Goal: Transaction & Acquisition: Purchase product/service

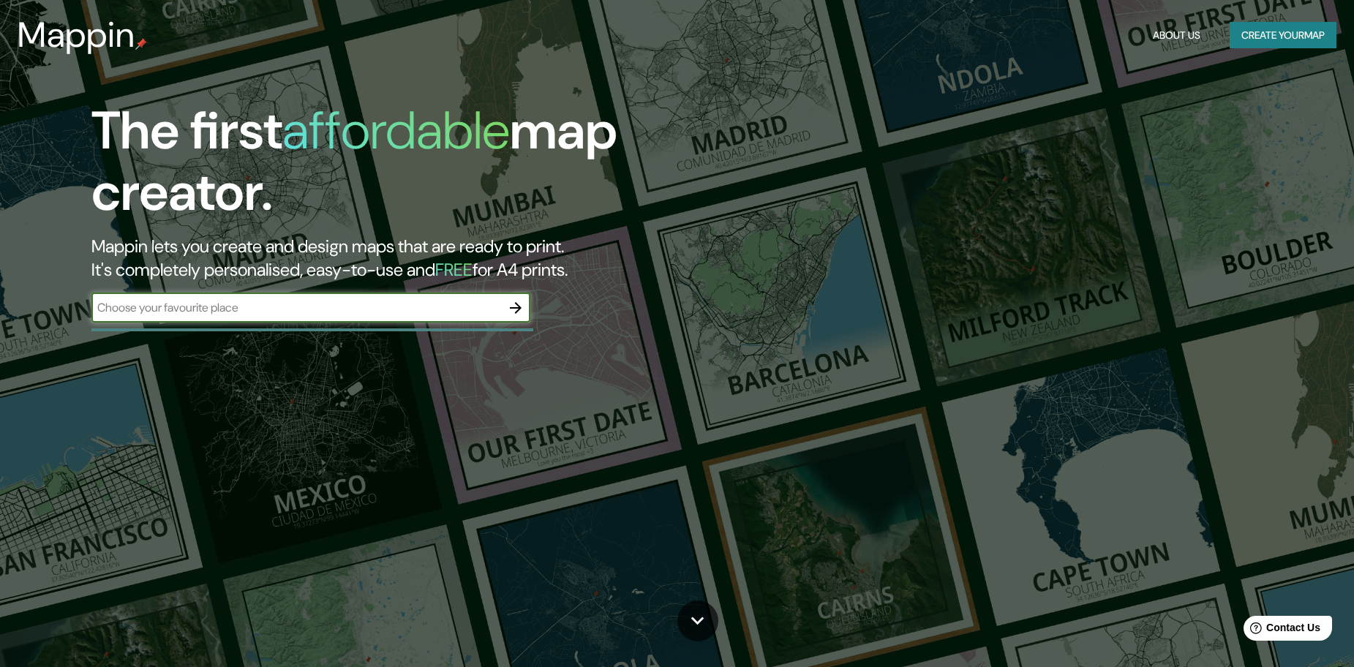
click at [432, 301] on input "text" at bounding box center [296, 307] width 410 height 17
type input "LA FOLIE"
click at [520, 296] on button "button" at bounding box center [515, 307] width 29 height 29
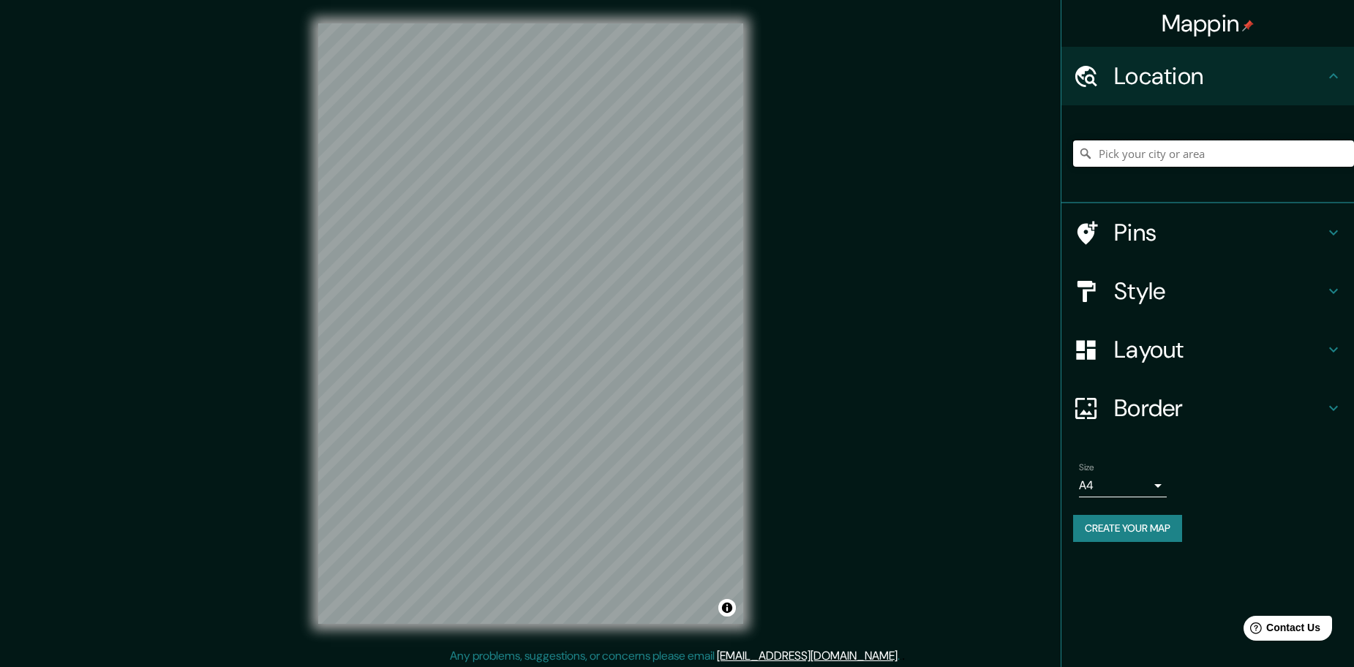
click at [1155, 153] on input "Pick your city or area" at bounding box center [1213, 153] width 281 height 26
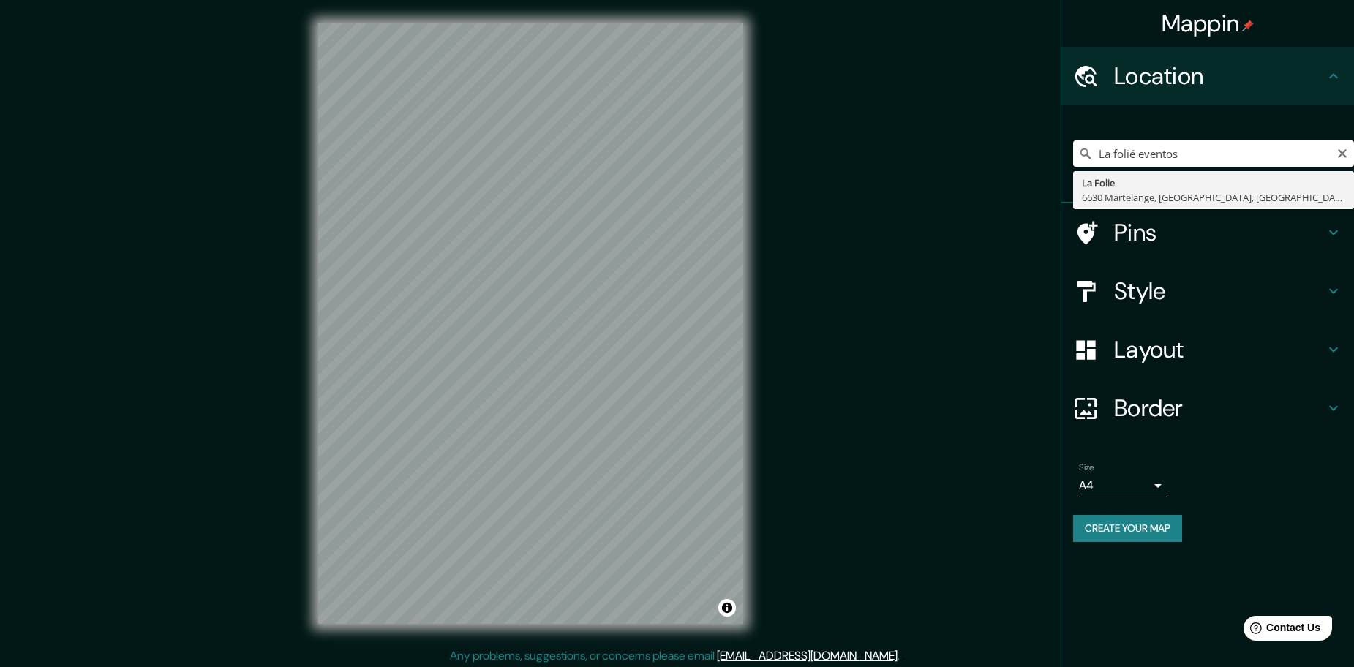
scroll to position [4, 0]
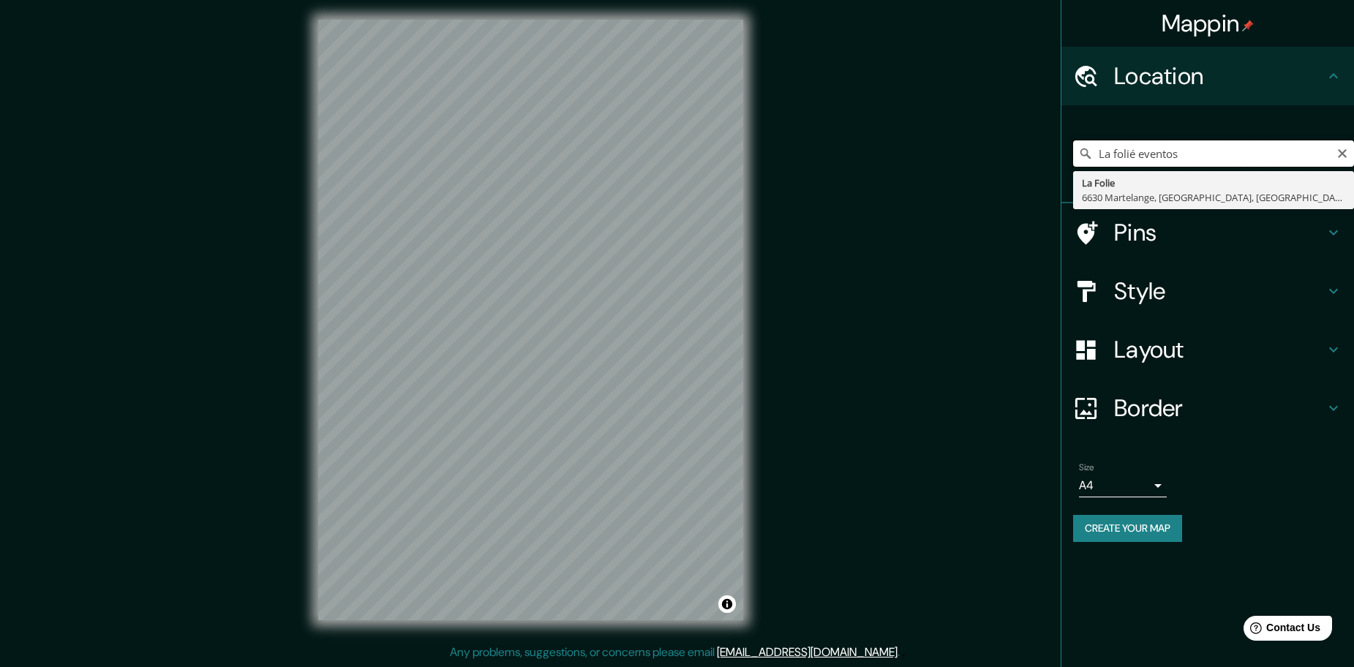
type input "La folié eventos"
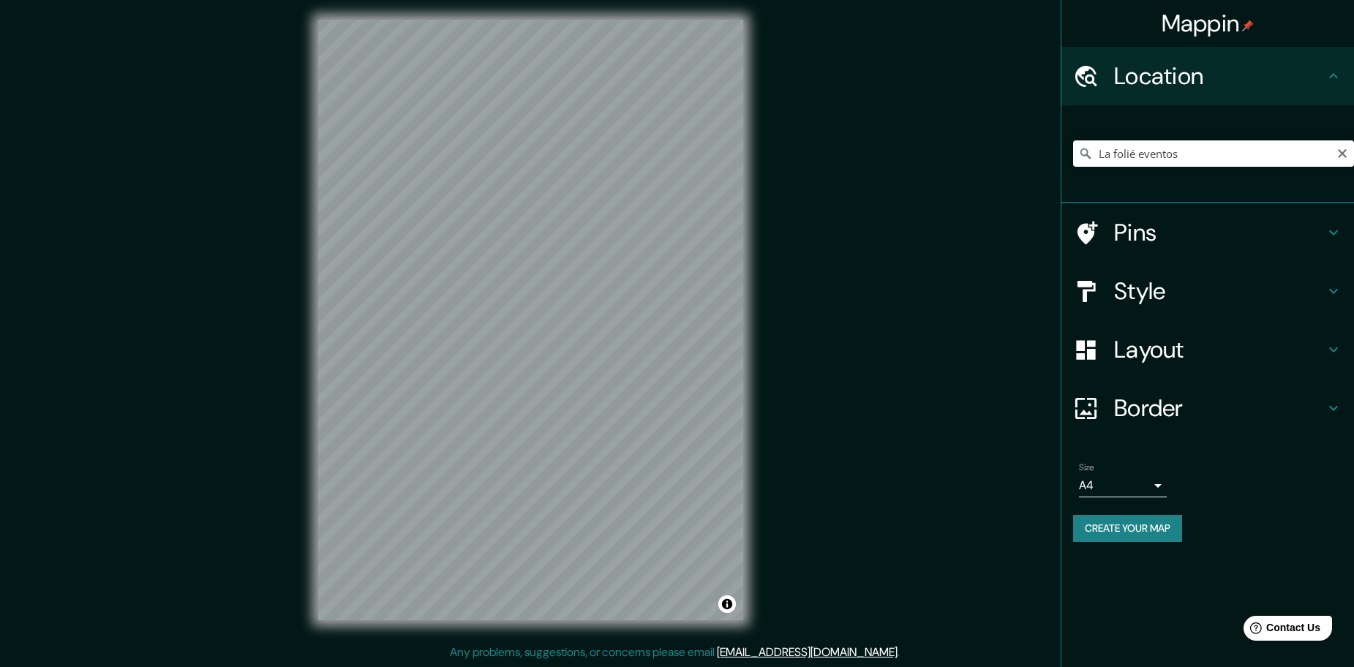
click at [1233, 220] on h4 "Pins" at bounding box center [1219, 232] width 211 height 29
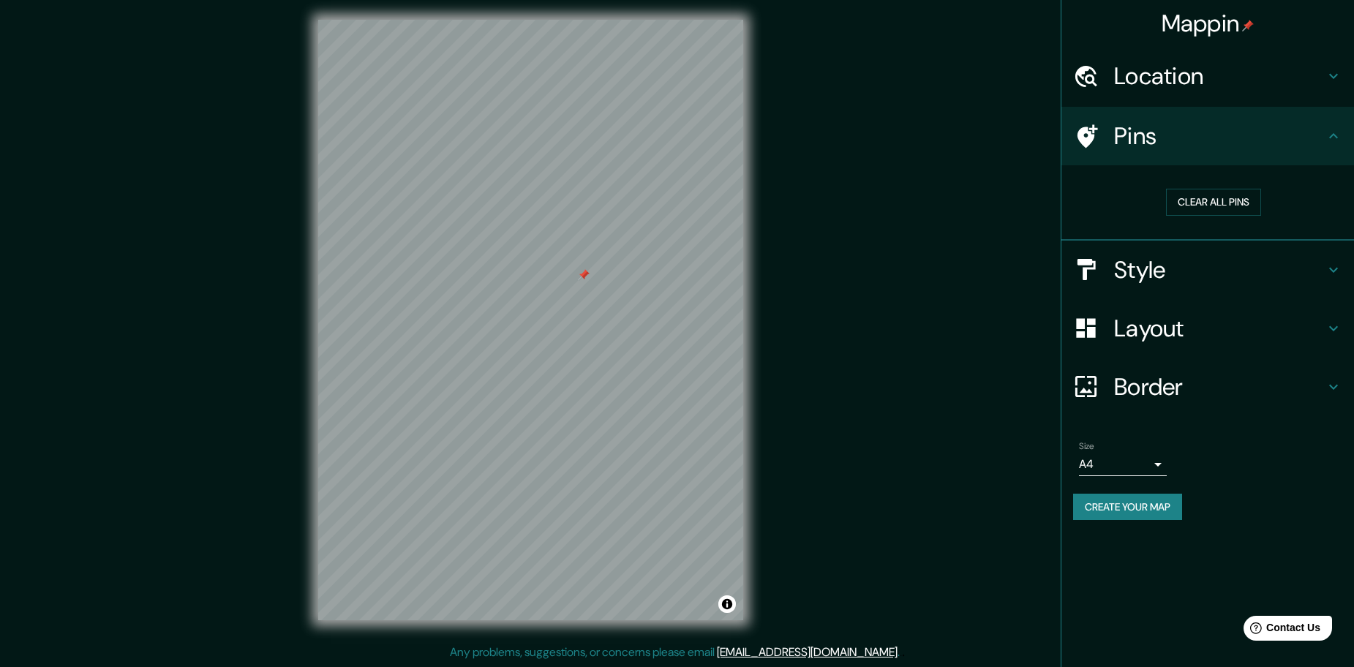
drag, startPoint x: 582, startPoint y: 285, endPoint x: 584, endPoint y: 275, distance: 10.5
click at [584, 275] on div at bounding box center [584, 275] width 12 height 12
click at [1241, 199] on button "Clear all pins" at bounding box center [1213, 202] width 95 height 27
click at [1206, 201] on button "Clear all pins" at bounding box center [1213, 202] width 95 height 27
click at [1158, 264] on h4 "Style" at bounding box center [1219, 269] width 211 height 29
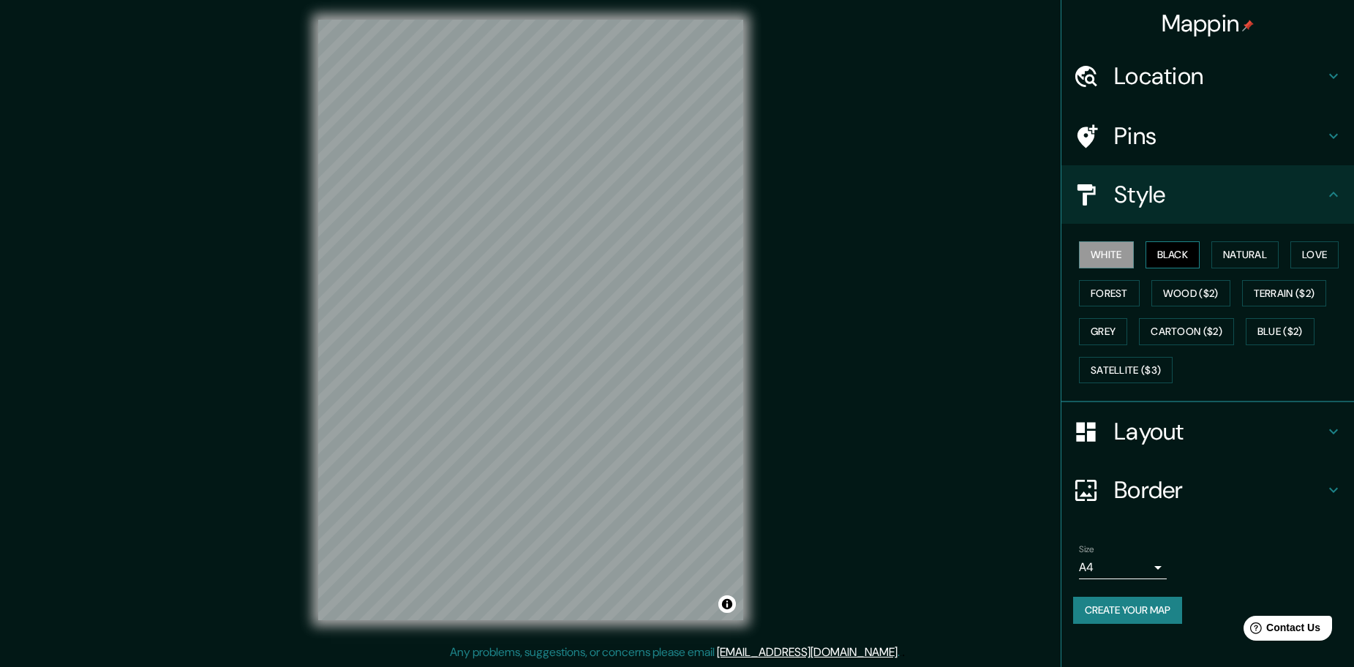
click at [1171, 257] on button "Black" at bounding box center [1173, 254] width 55 height 27
click at [1133, 257] on button "White" at bounding box center [1106, 254] width 55 height 27
click at [1192, 328] on button "Cartoon ($2)" at bounding box center [1186, 331] width 95 height 27
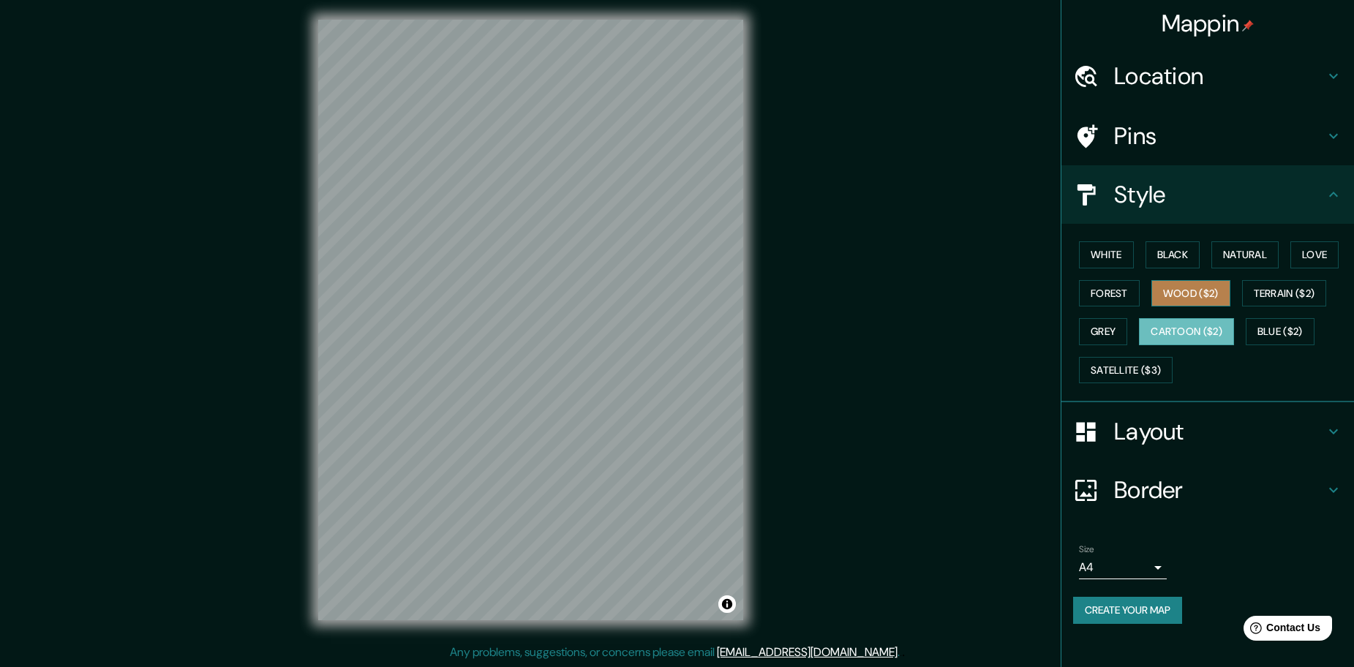
click at [1178, 299] on button "Wood ($2)" at bounding box center [1191, 293] width 79 height 27
click at [1125, 298] on button "Forest" at bounding box center [1109, 293] width 61 height 27
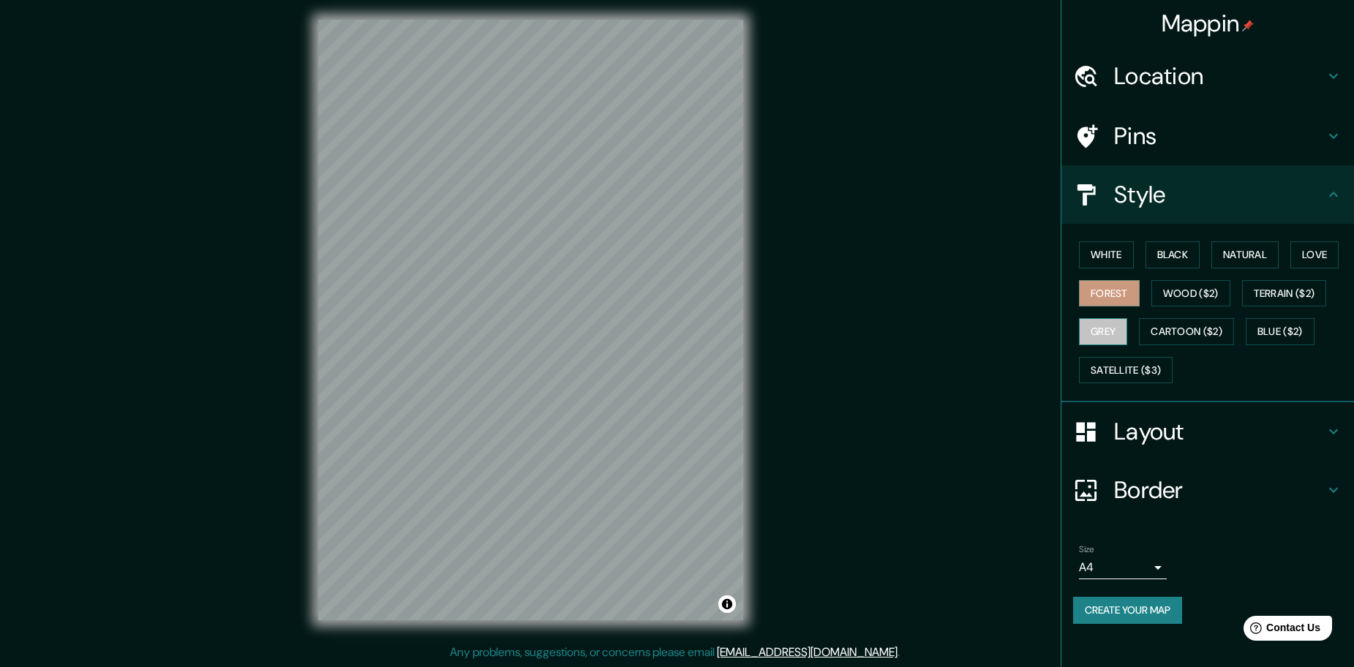
click at [1114, 323] on button "Grey" at bounding box center [1103, 331] width 48 height 27
click at [1321, 261] on button "Love" at bounding box center [1315, 254] width 48 height 27
click at [1186, 253] on button "Black" at bounding box center [1173, 254] width 55 height 27
click at [1100, 321] on button "Grey" at bounding box center [1103, 331] width 48 height 27
click at [1238, 421] on h4 "Layout" at bounding box center [1219, 431] width 211 height 29
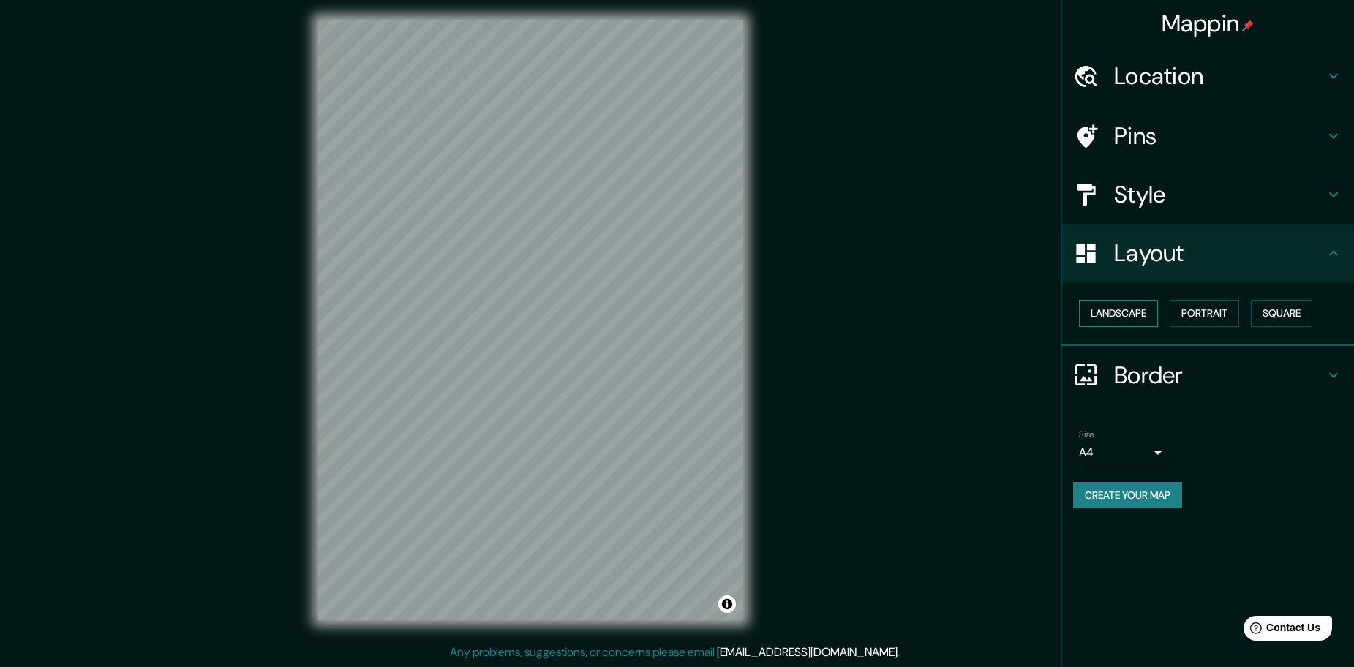
click at [1141, 317] on button "Landscape" at bounding box center [1118, 313] width 79 height 27
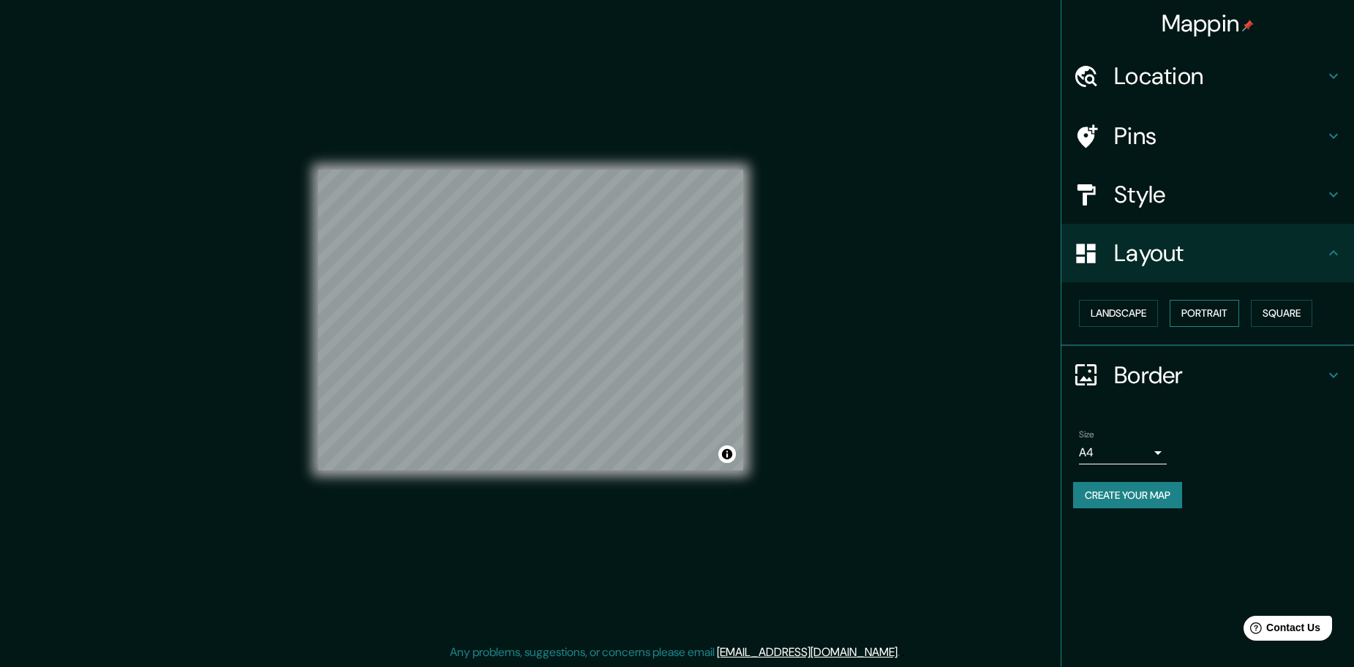
click at [1195, 317] on button "Portrait" at bounding box center [1205, 313] width 70 height 27
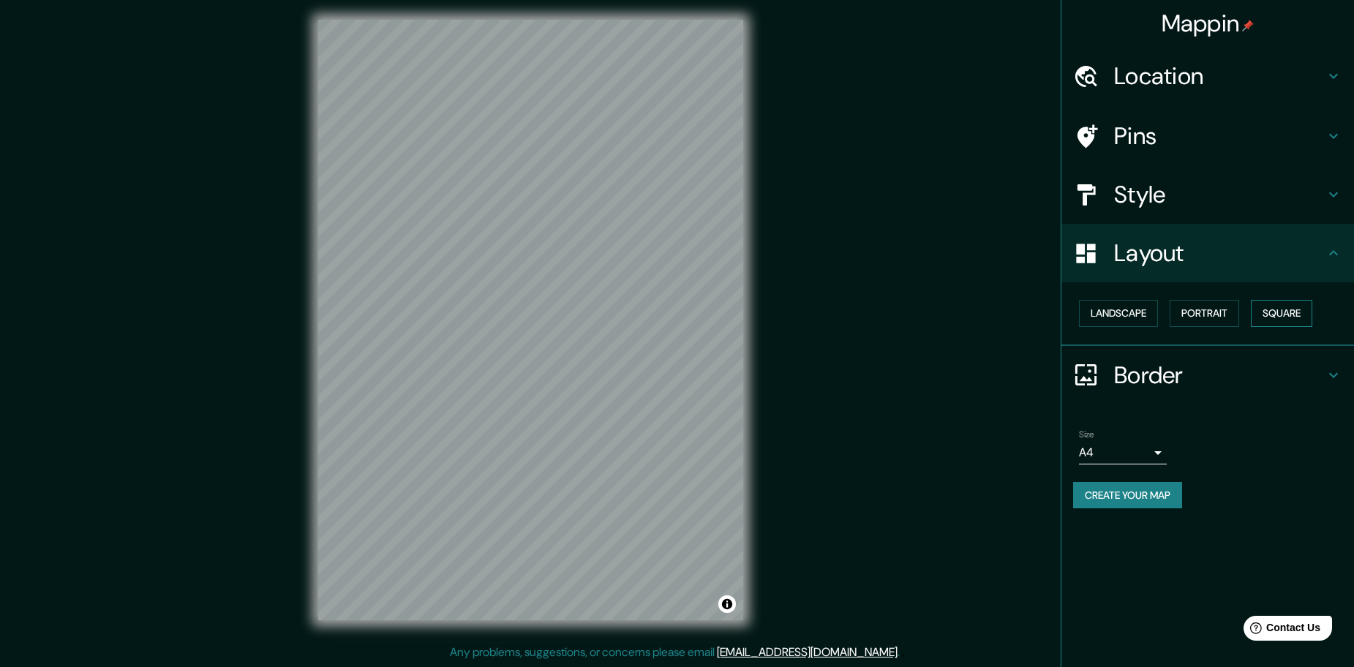
click at [1275, 315] on button "Square" at bounding box center [1281, 313] width 61 height 27
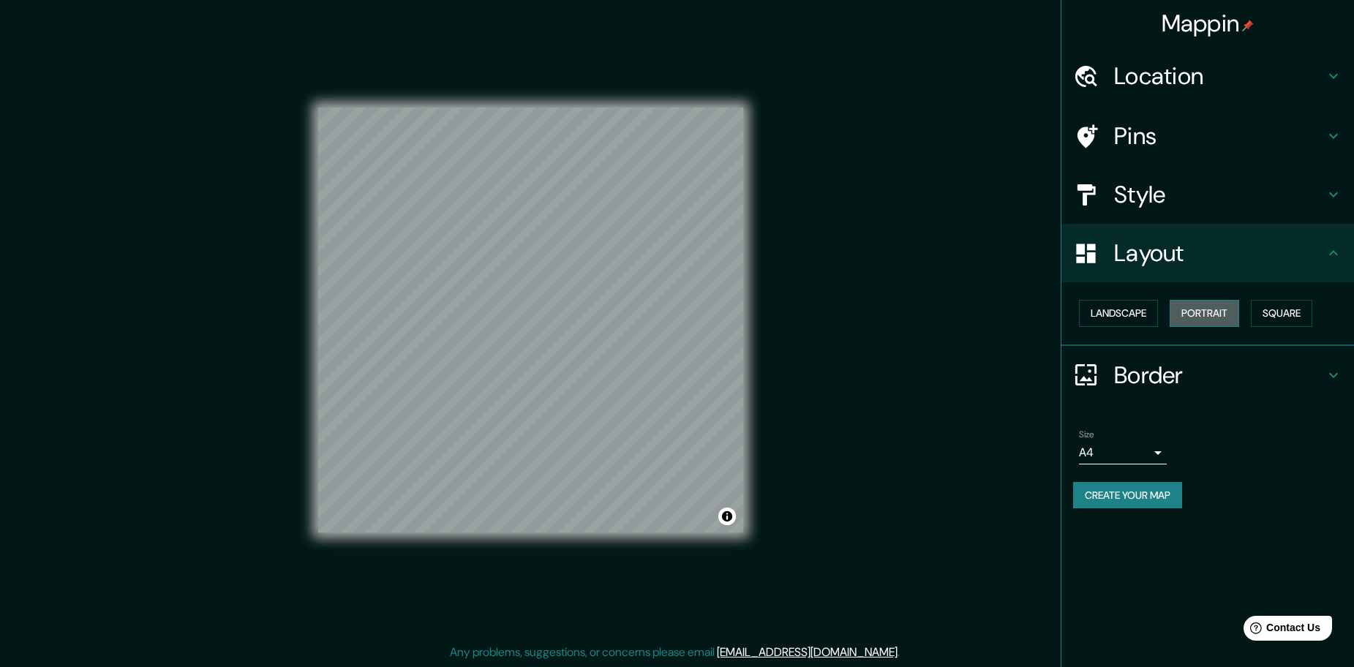
click at [1202, 309] on button "Portrait" at bounding box center [1205, 313] width 70 height 27
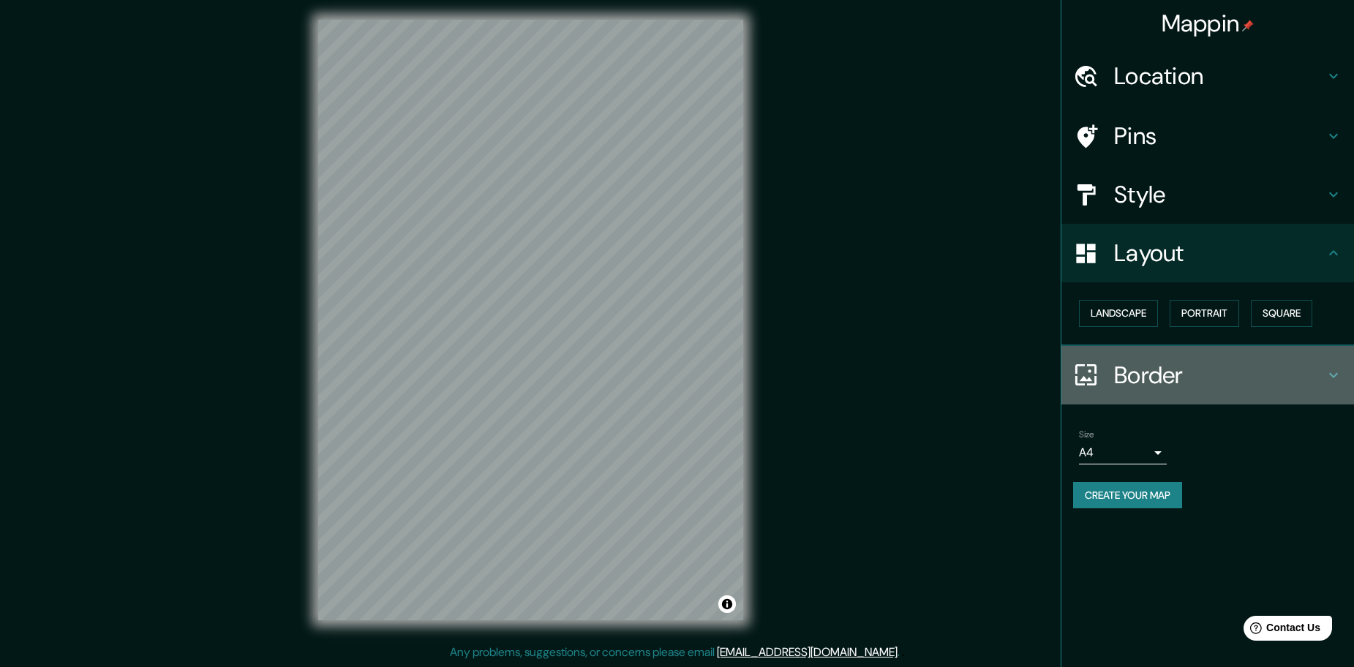
click at [1201, 374] on h4 "Border" at bounding box center [1219, 375] width 211 height 29
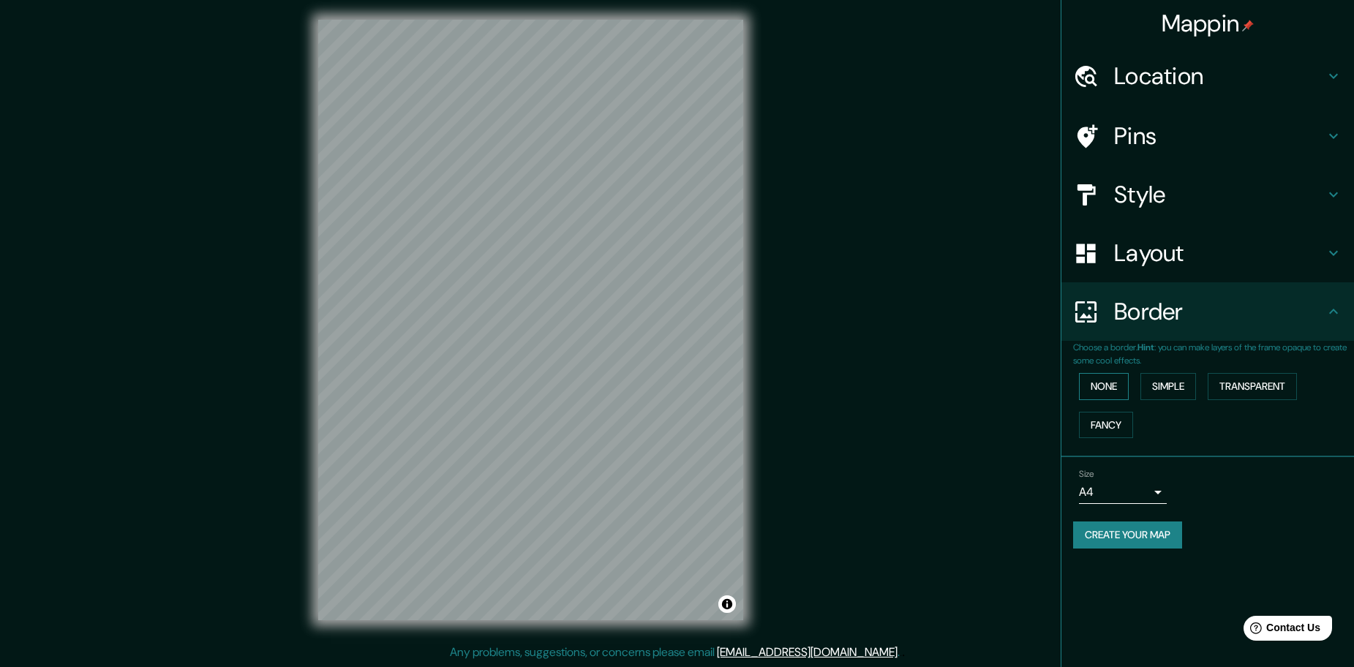
click at [1103, 393] on button "None" at bounding box center [1104, 386] width 50 height 27
click at [1174, 381] on button "Simple" at bounding box center [1169, 386] width 56 height 27
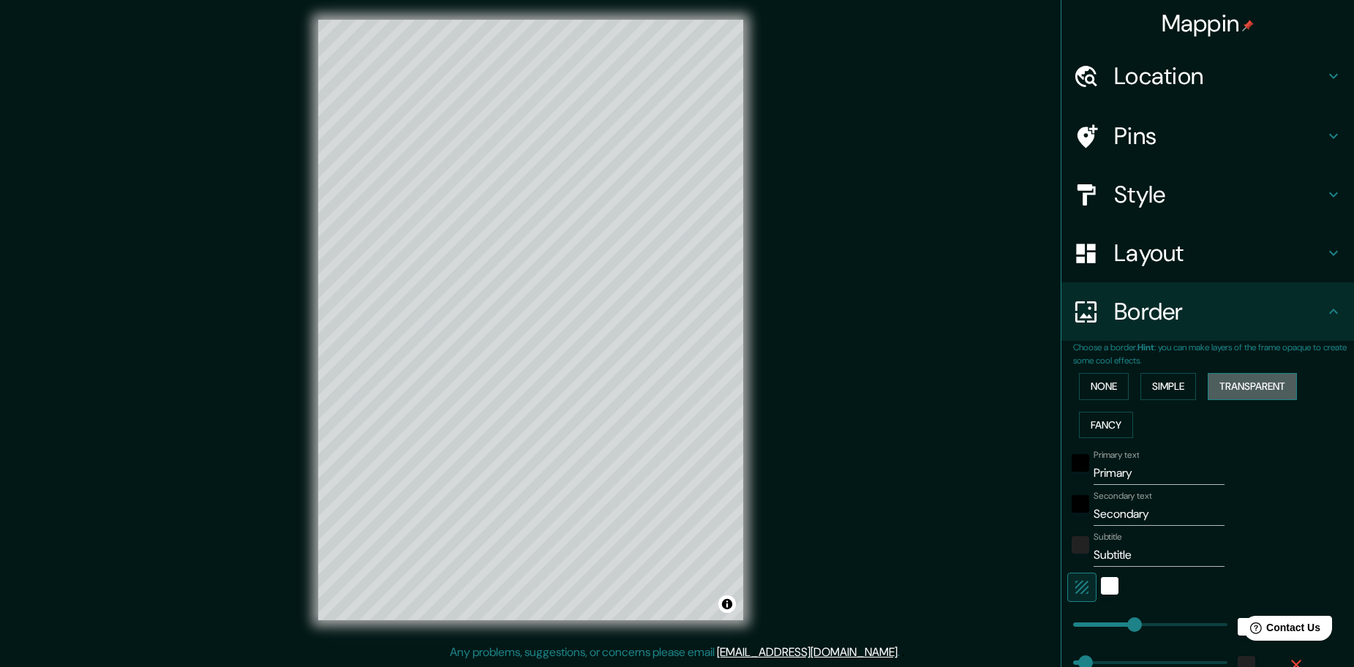
click at [1217, 387] on button "Transparent" at bounding box center [1252, 386] width 89 height 27
click at [1114, 419] on button "Fancy" at bounding box center [1106, 425] width 54 height 27
click at [1101, 390] on button "None" at bounding box center [1104, 386] width 50 height 27
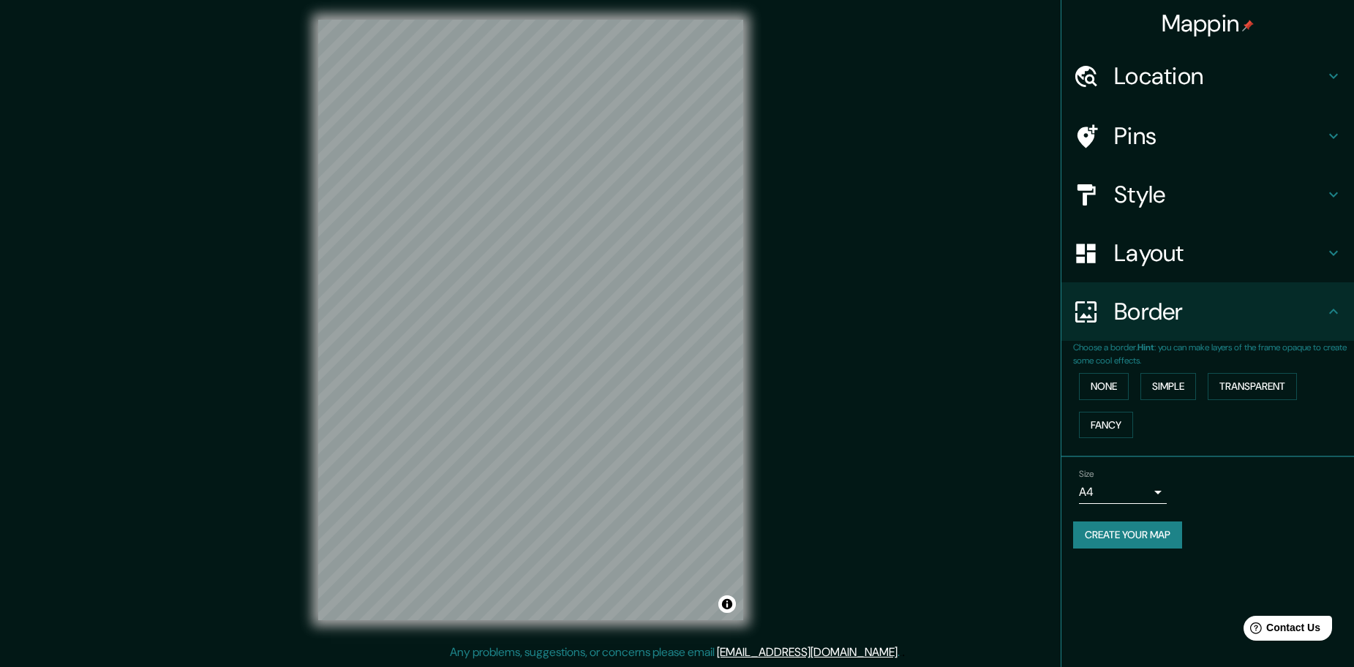
click at [1153, 182] on h4 "Style" at bounding box center [1219, 194] width 211 height 29
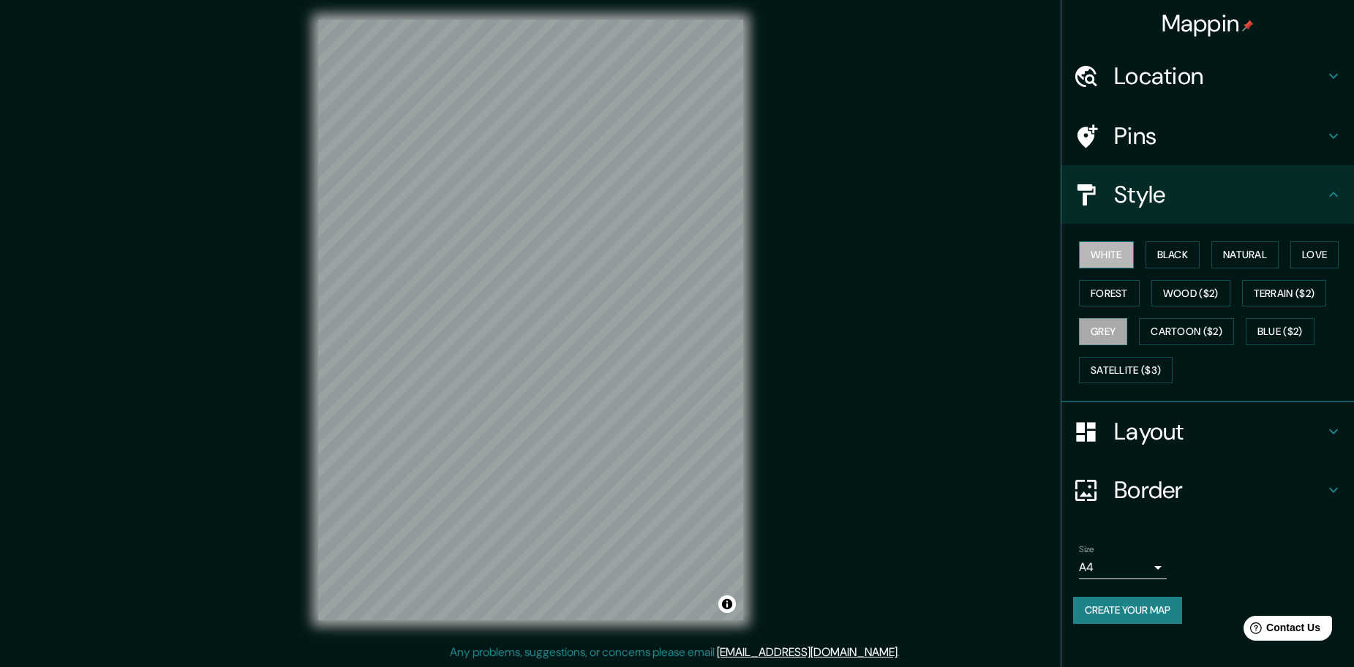
click at [1105, 258] on button "White" at bounding box center [1106, 254] width 55 height 27
click at [973, 283] on div "Mappin Location La folié eventos La Folie 6630 Martelange, [GEOGRAPHIC_DATA], […" at bounding box center [677, 331] width 1354 height 671
